Goal: Information Seeking & Learning: Understand process/instructions

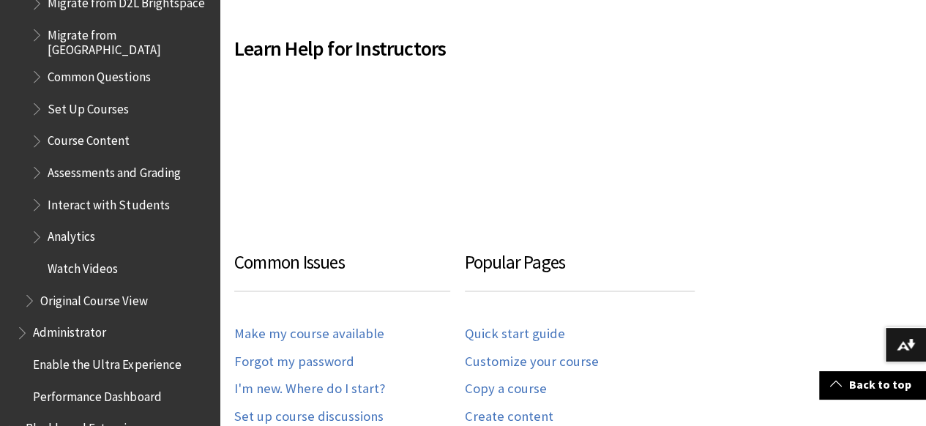
scroll to position [1932, 0]
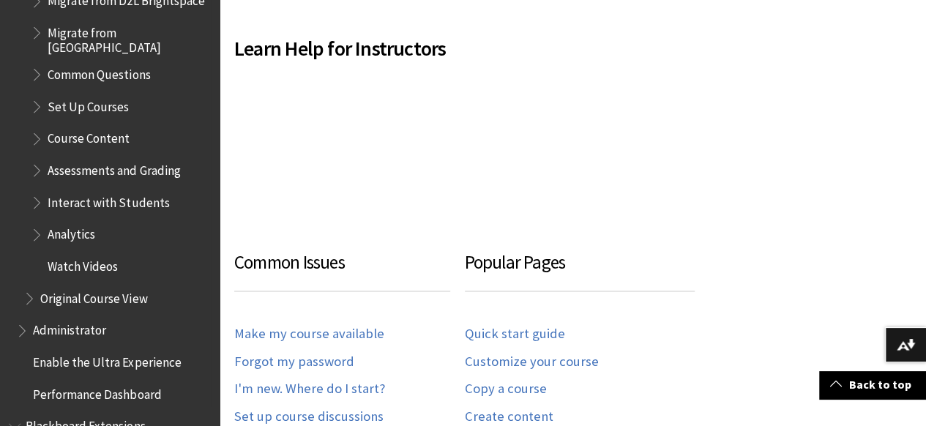
click at [116, 98] on span "Set Up Courses" at bounding box center [88, 104] width 81 height 20
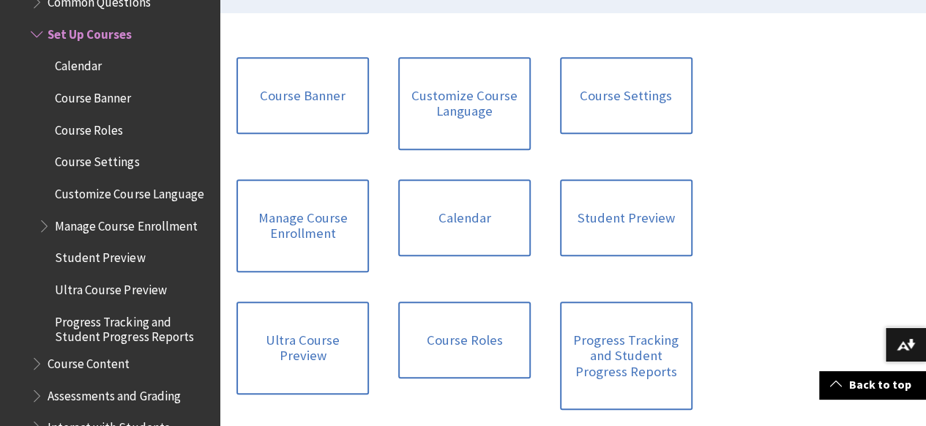
scroll to position [408, 0]
click at [277, 120] on link "Course Banner" at bounding box center [302, 95] width 132 height 78
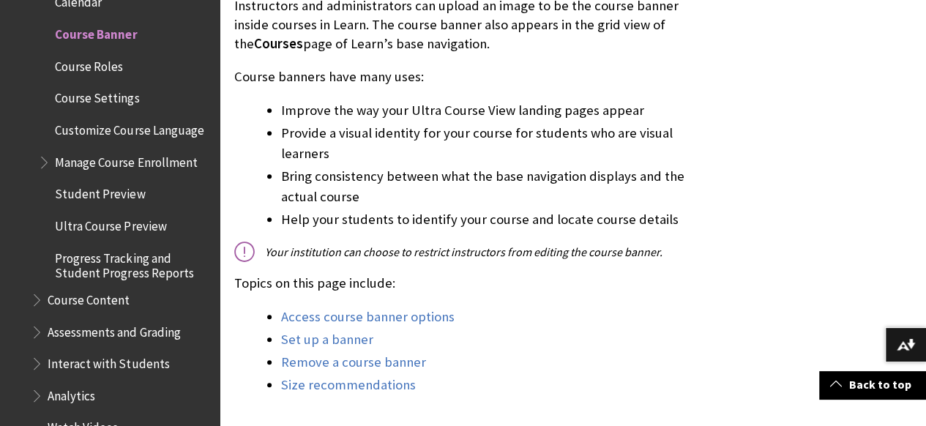
scroll to position [508, 0]
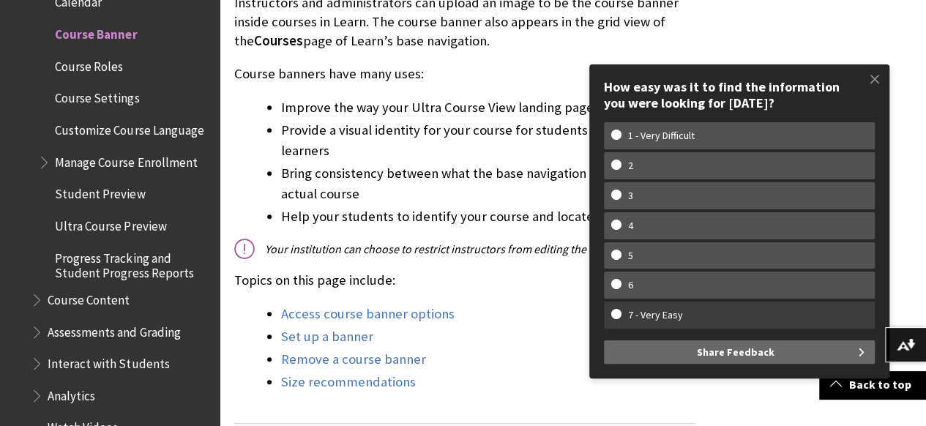
click at [636, 304] on label "7 - Very Easy" at bounding box center [739, 315] width 271 height 27
click at [621, 309] on input "7 - Very Easy" at bounding box center [616, 314] width 10 height 10
radio input "true"
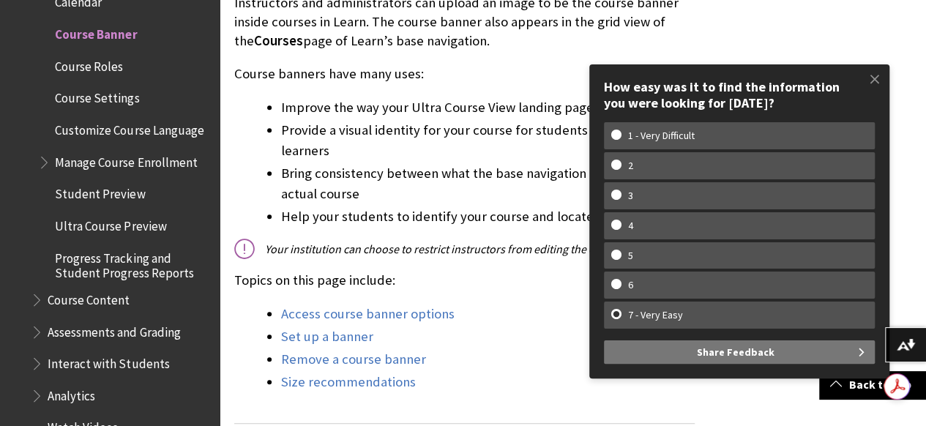
click at [749, 356] on span "Share Feedback" at bounding box center [736, 351] width 78 height 23
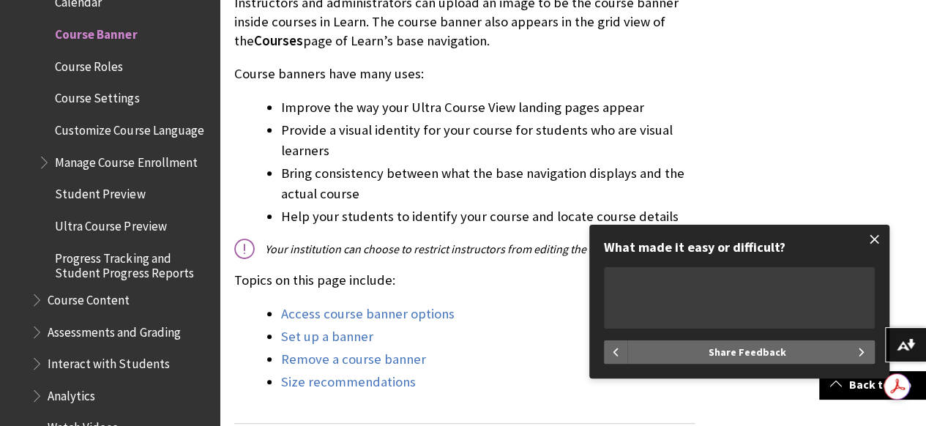
click at [874, 247] on span at bounding box center [874, 239] width 31 height 31
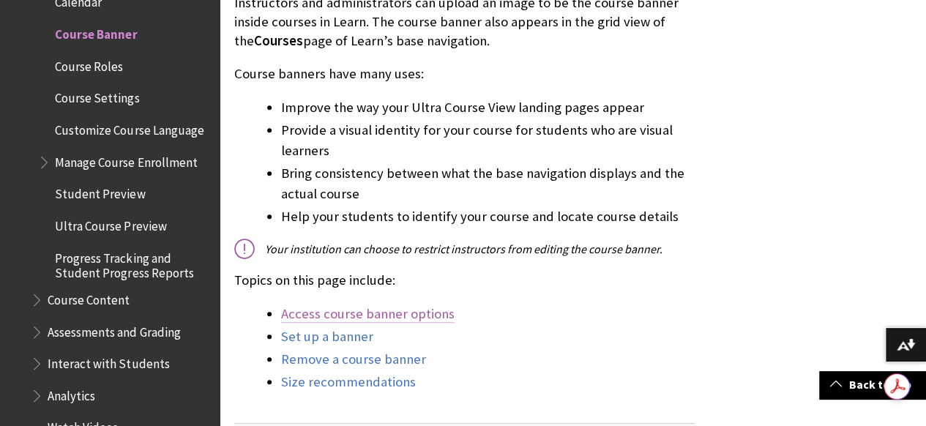
click at [383, 316] on link "Access course banner options" at bounding box center [367, 314] width 173 height 18
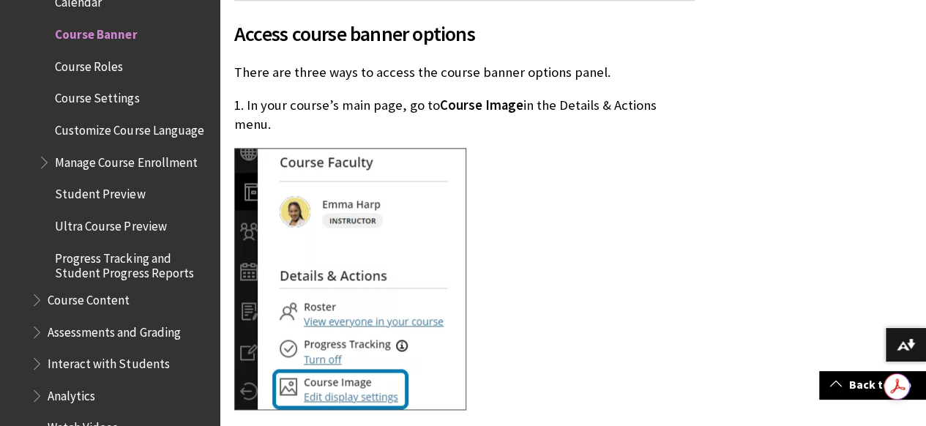
click at [329, 389] on img at bounding box center [350, 279] width 232 height 262
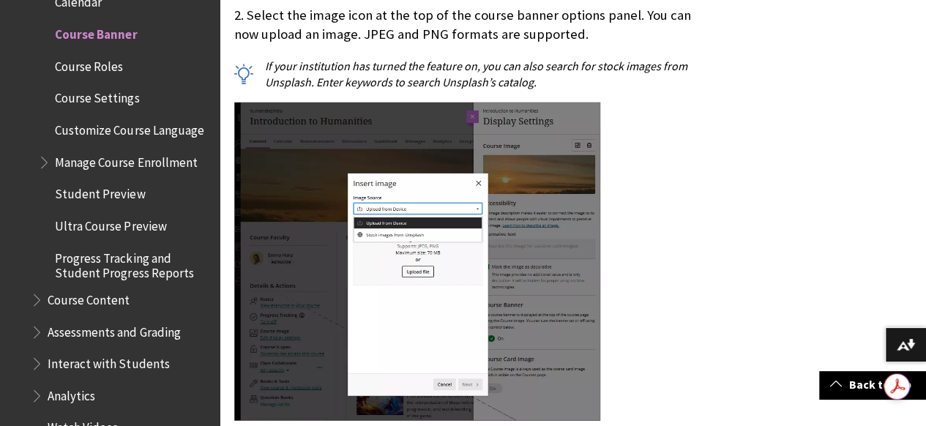
scroll to position [1953, 0]
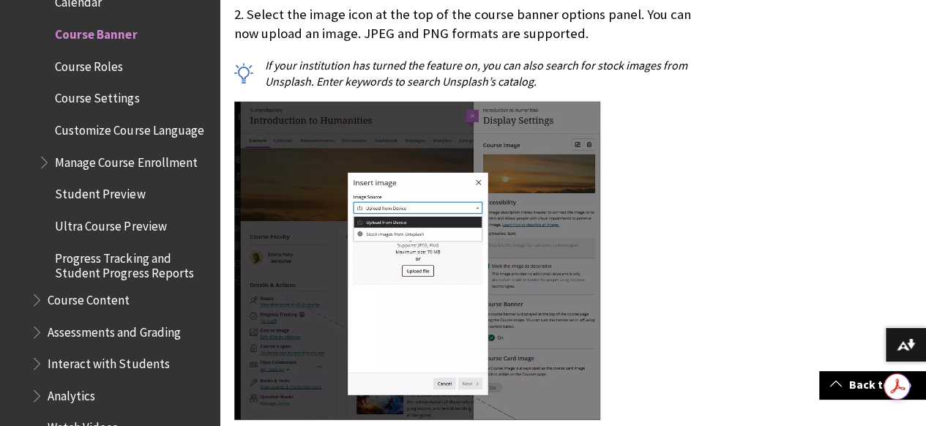
click at [640, 381] on div at bounding box center [464, 263] width 460 height 322
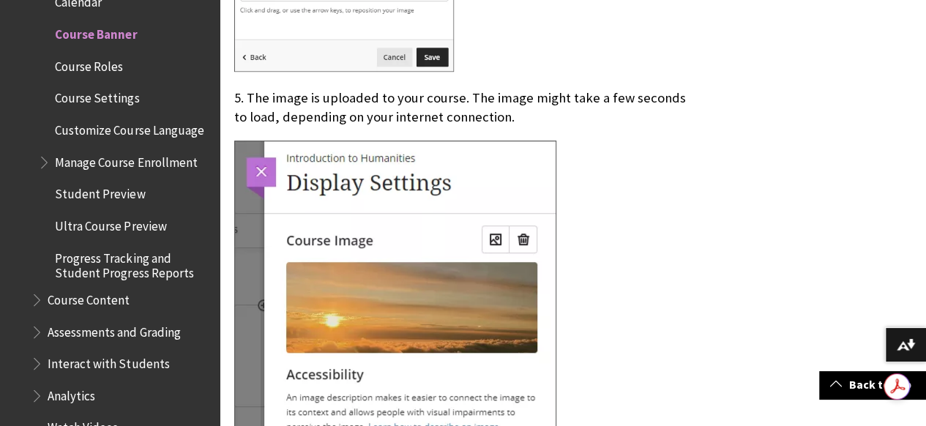
scroll to position [3177, 0]
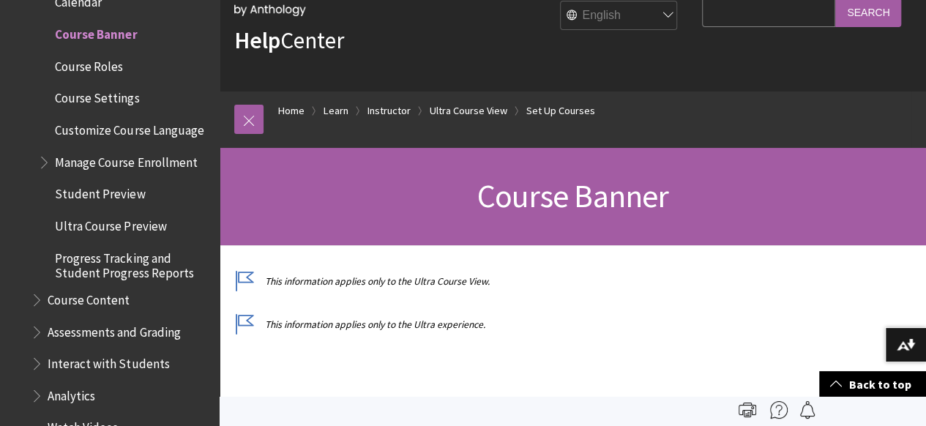
scroll to position [0, 0]
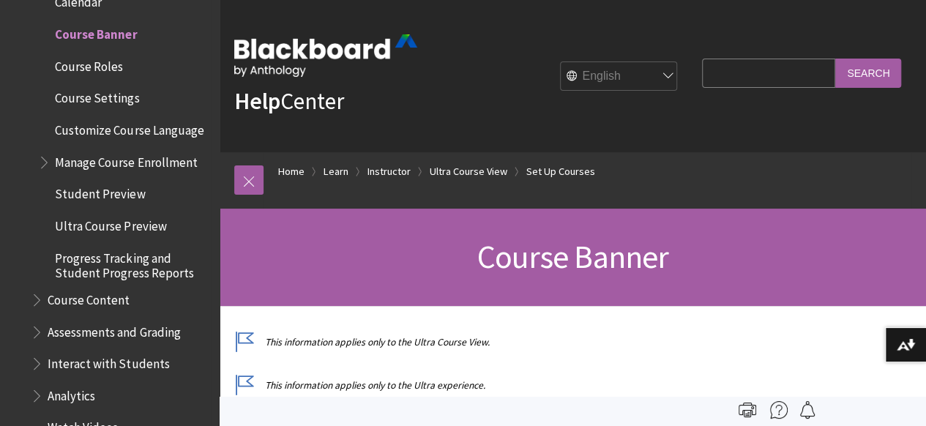
click at [132, 104] on span "Course Settings" at bounding box center [97, 96] width 84 height 20
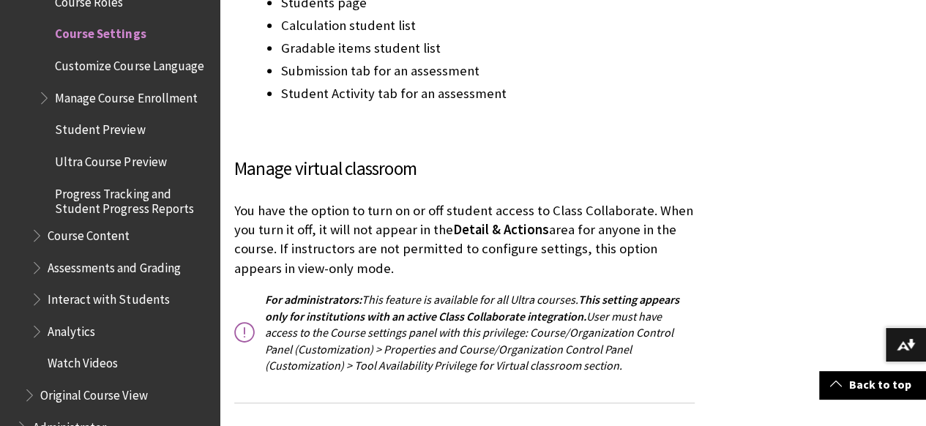
scroll to position [3313, 0]
click at [120, 216] on span "Progress Tracking and Student Progress Reports" at bounding box center [132, 199] width 154 height 34
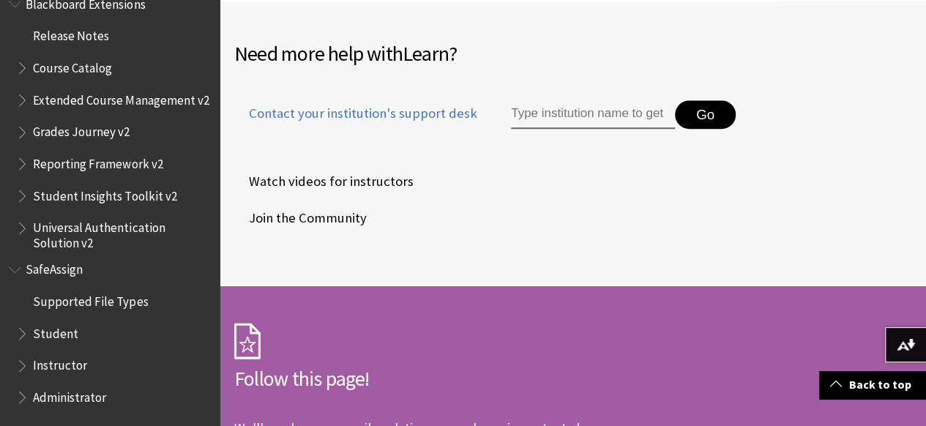
scroll to position [2671, 0]
